Goal: Task Accomplishment & Management: Complete application form

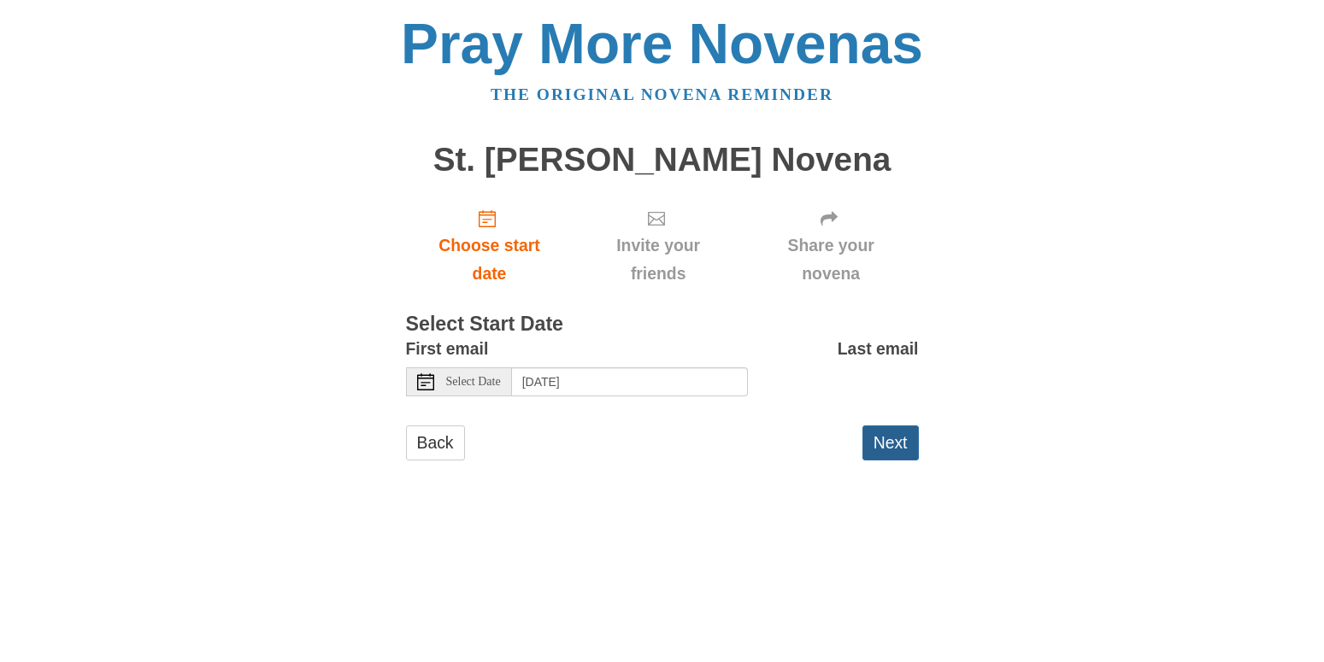
click at [892, 439] on button "Next" at bounding box center [890, 443] width 56 height 35
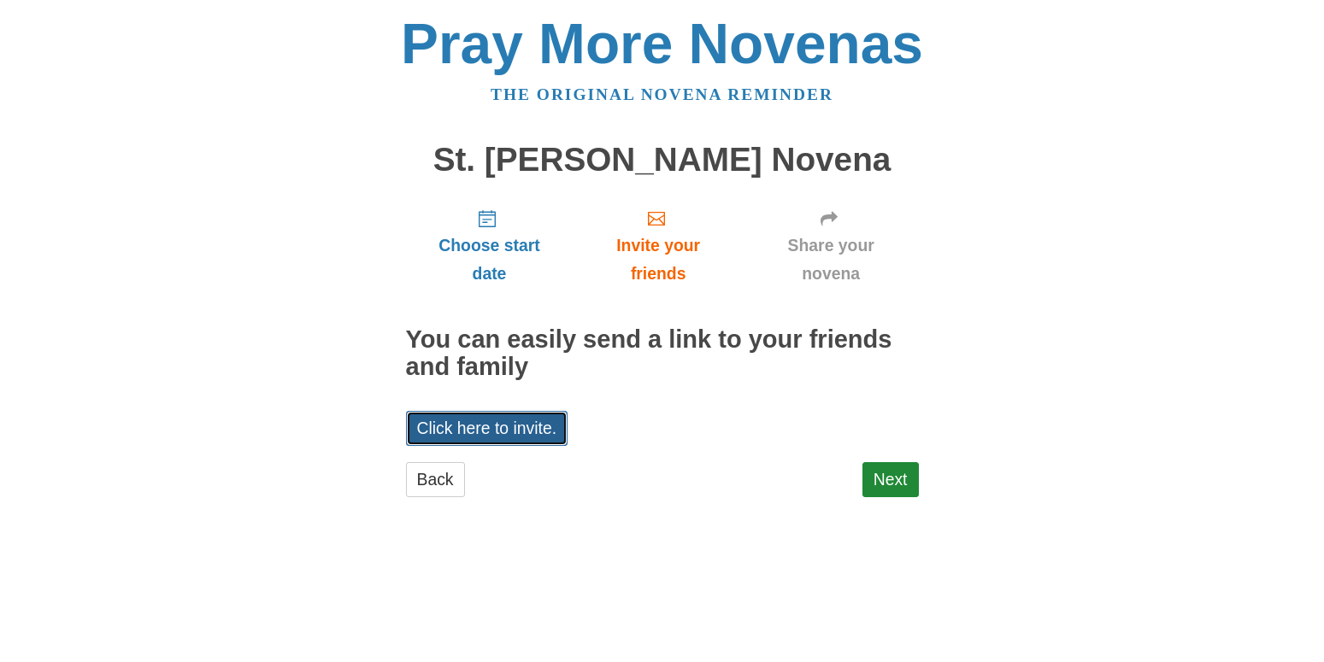
click at [510, 424] on link "Click here to invite." at bounding box center [487, 428] width 162 height 35
click at [885, 478] on link "Next" at bounding box center [890, 479] width 56 height 35
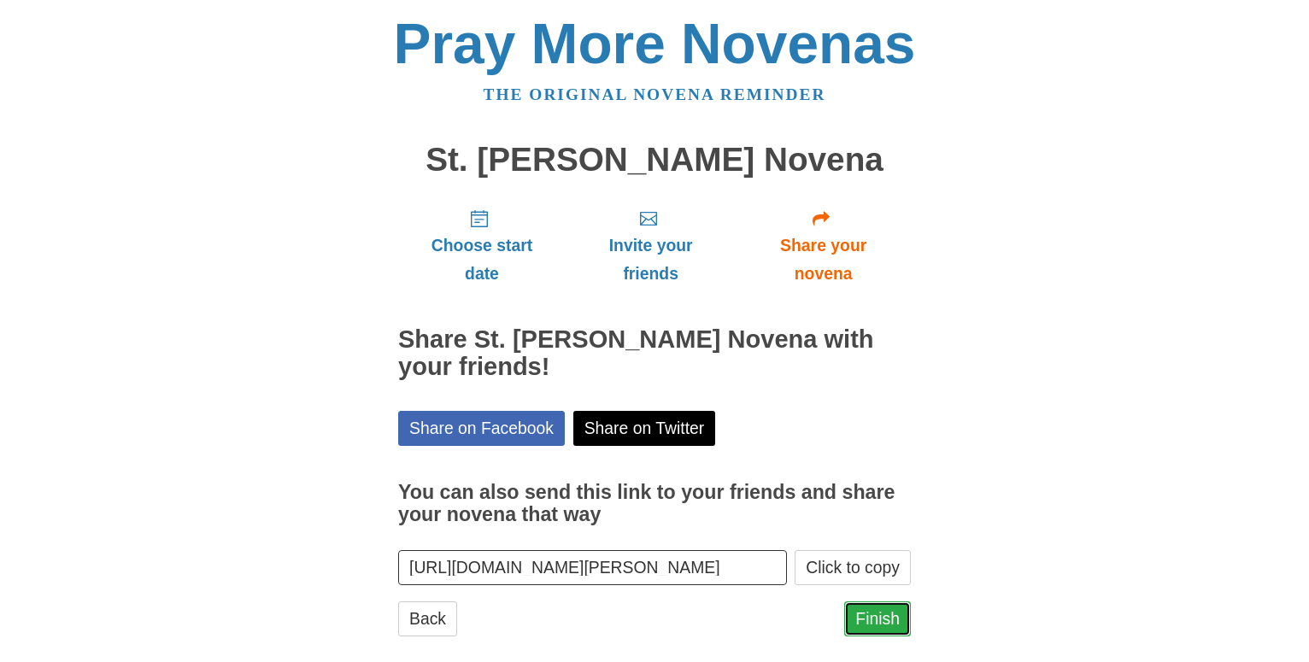
click at [885, 615] on link "Finish" at bounding box center [877, 619] width 67 height 35
